Goal: Transaction & Acquisition: Obtain resource

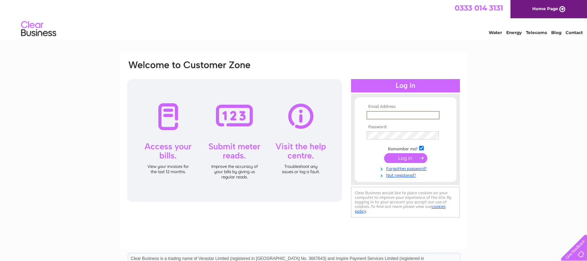
type input "l"
type input "lochcarrongarage@tiscali.co.uk"
click at [406, 157] on input "submit" at bounding box center [405, 158] width 43 height 10
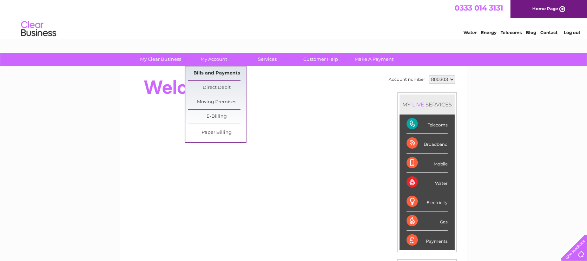
click at [207, 74] on link "Bills and Payments" at bounding box center [217, 73] width 58 height 14
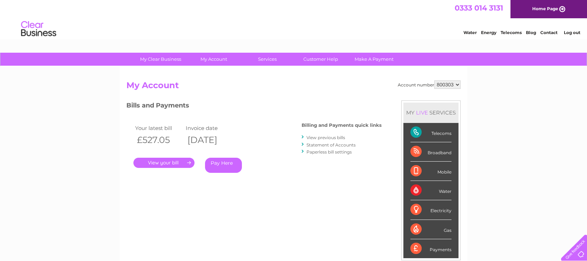
click at [325, 136] on link "View previous bills" at bounding box center [326, 137] width 39 height 5
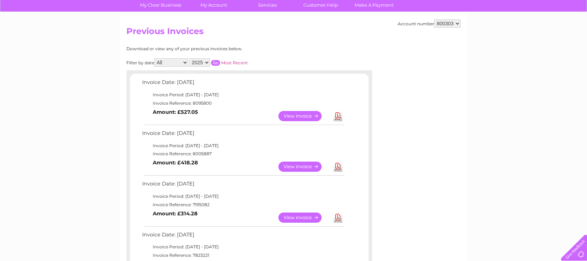
scroll to position [54, 0]
click at [338, 164] on link "Download" at bounding box center [338, 167] width 9 height 10
click at [337, 114] on link "Download" at bounding box center [338, 116] width 9 height 10
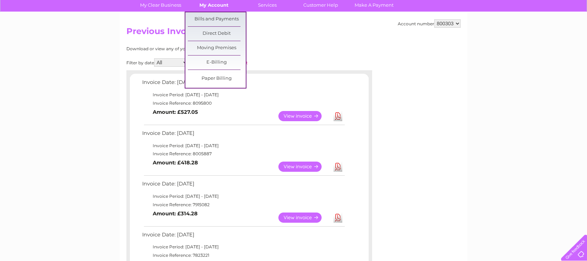
click at [202, 4] on link "My Account" at bounding box center [214, 5] width 58 height 13
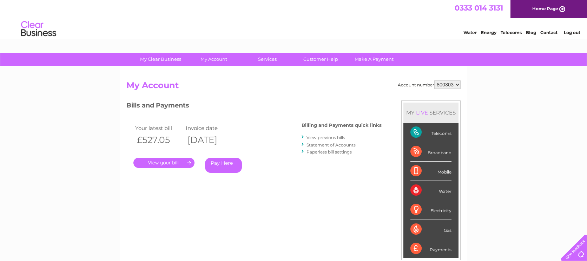
click at [576, 31] on link "Log out" at bounding box center [572, 32] width 17 height 5
